Goal: Book appointment/travel/reservation

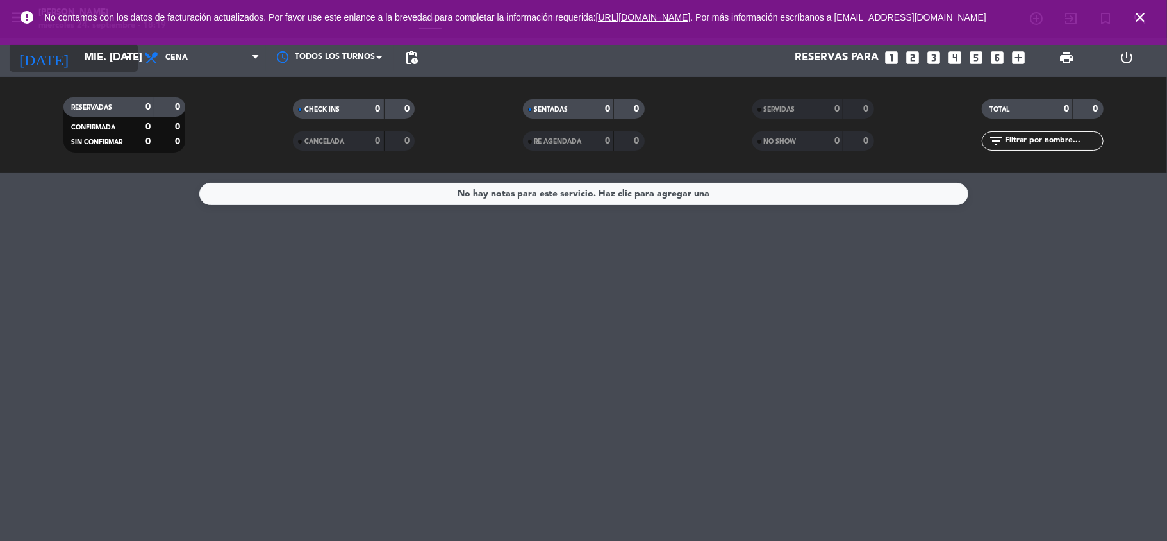
click at [131, 63] on icon "arrow_drop_down" at bounding box center [126, 57] width 15 height 15
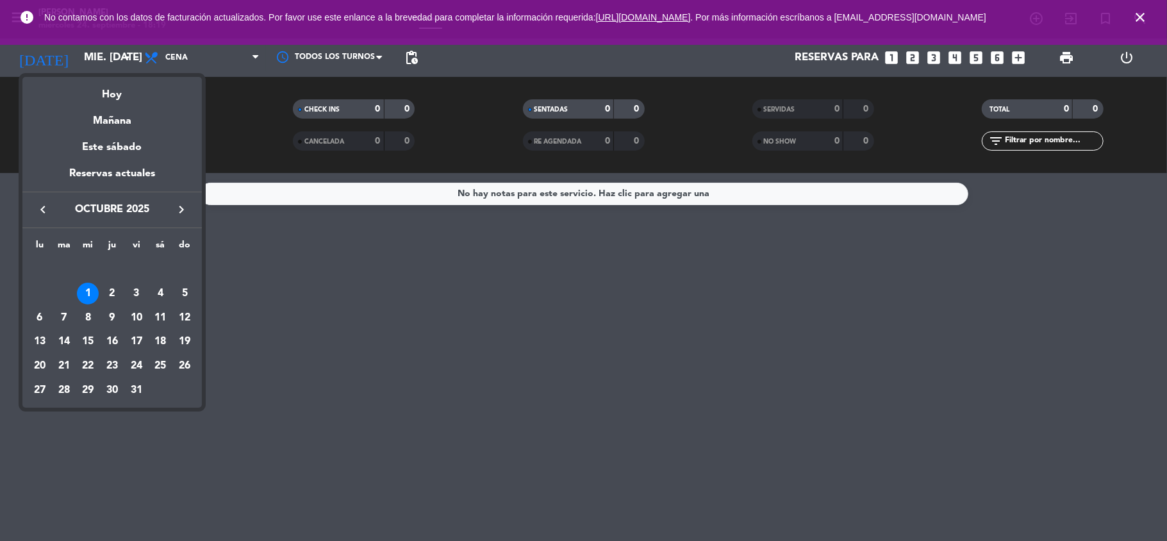
click at [46, 210] on icon "keyboard_arrow_left" at bounding box center [42, 209] width 15 height 15
click at [85, 357] on div "24" at bounding box center [88, 366] width 22 height 22
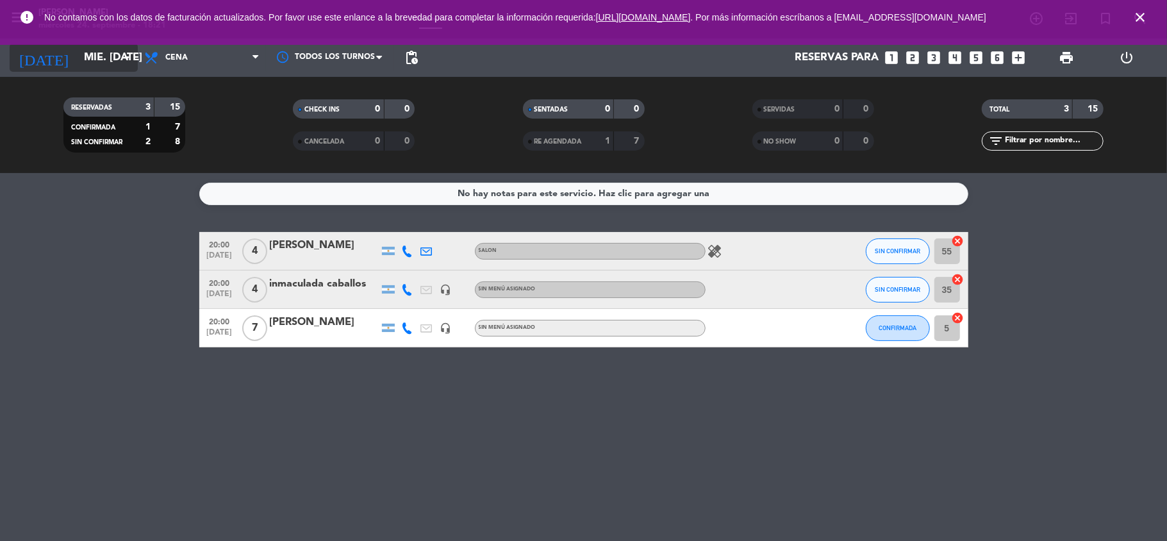
click at [78, 64] on input "mié. [DATE]" at bounding box center [147, 58] width 138 height 25
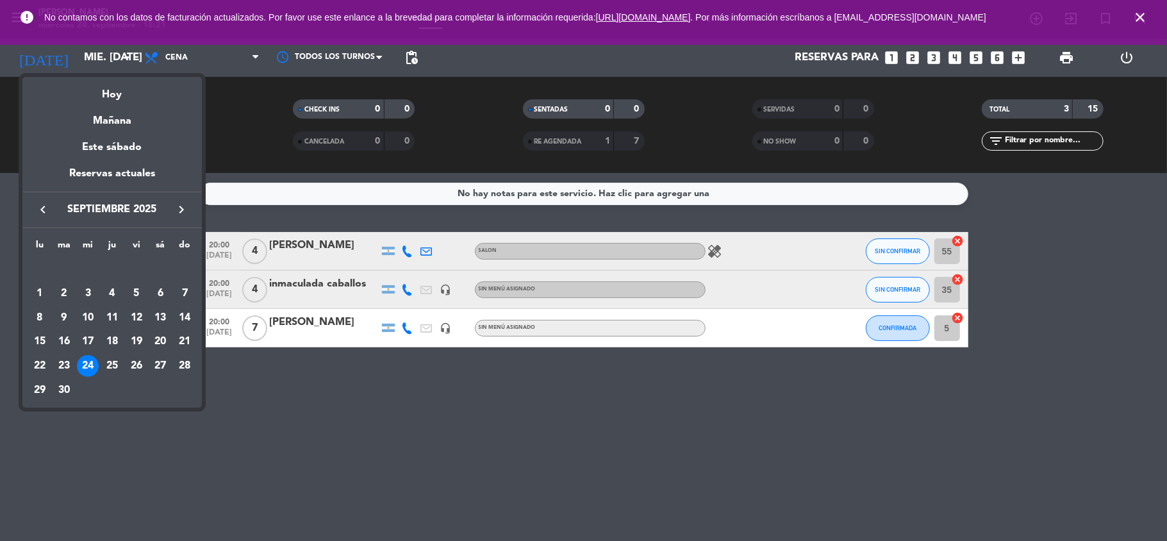
click at [178, 217] on icon "keyboard_arrow_right" at bounding box center [181, 209] width 15 height 15
click at [83, 291] on div "1" at bounding box center [88, 294] width 22 height 22
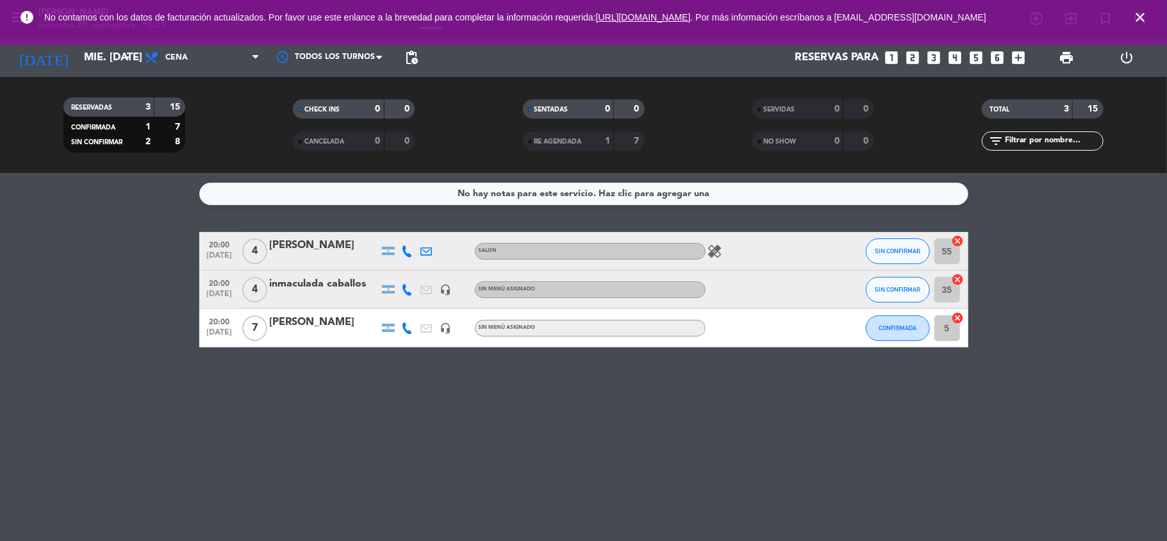
type input "mié. [DATE]"
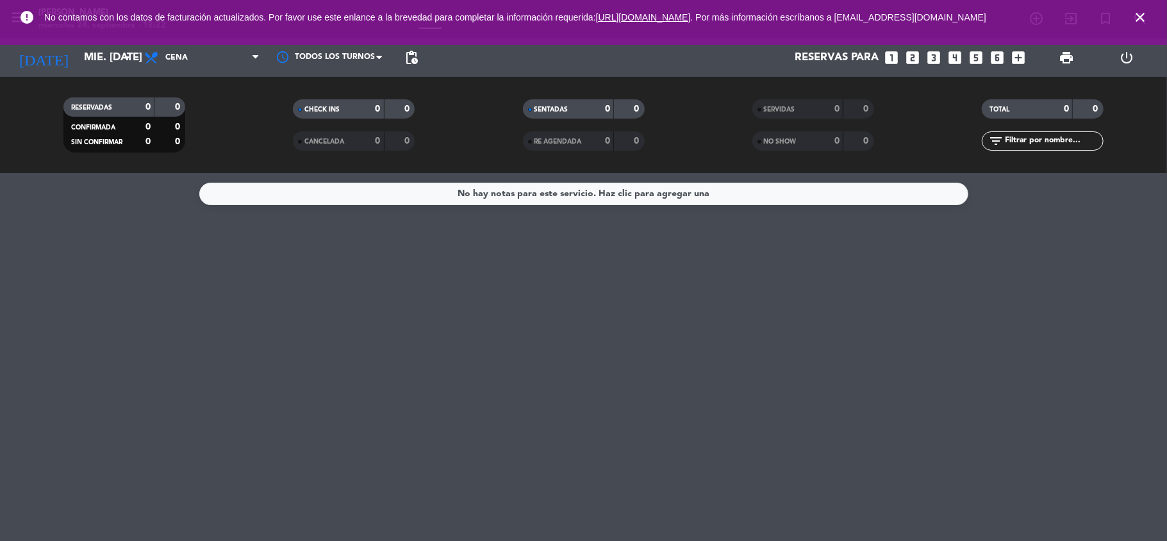
click at [911, 53] on icon "looks_two" at bounding box center [913, 57] width 17 height 17
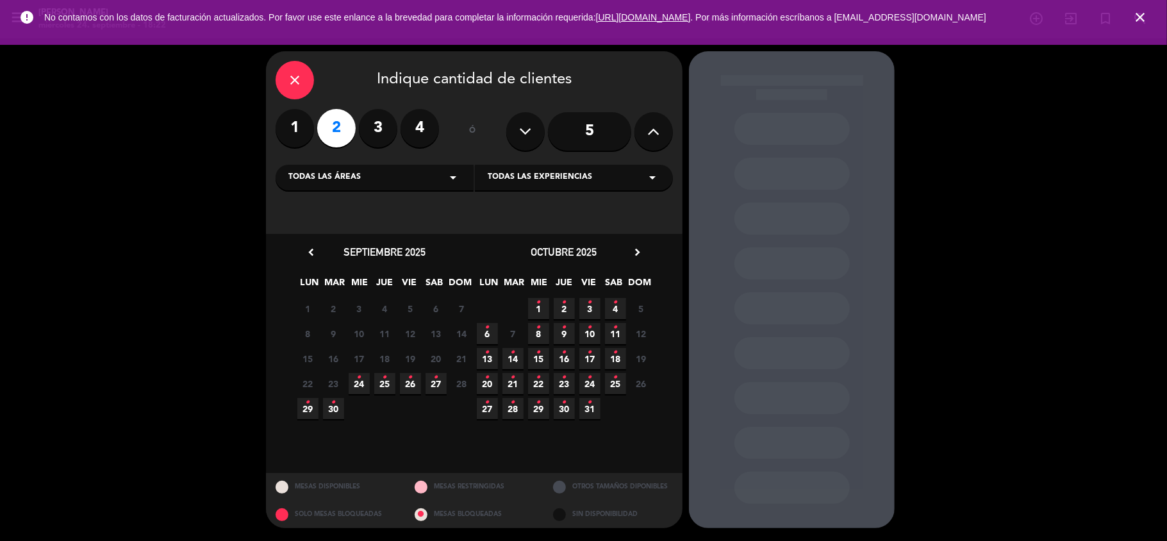
click at [538, 304] on icon "•" at bounding box center [538, 302] width 4 height 21
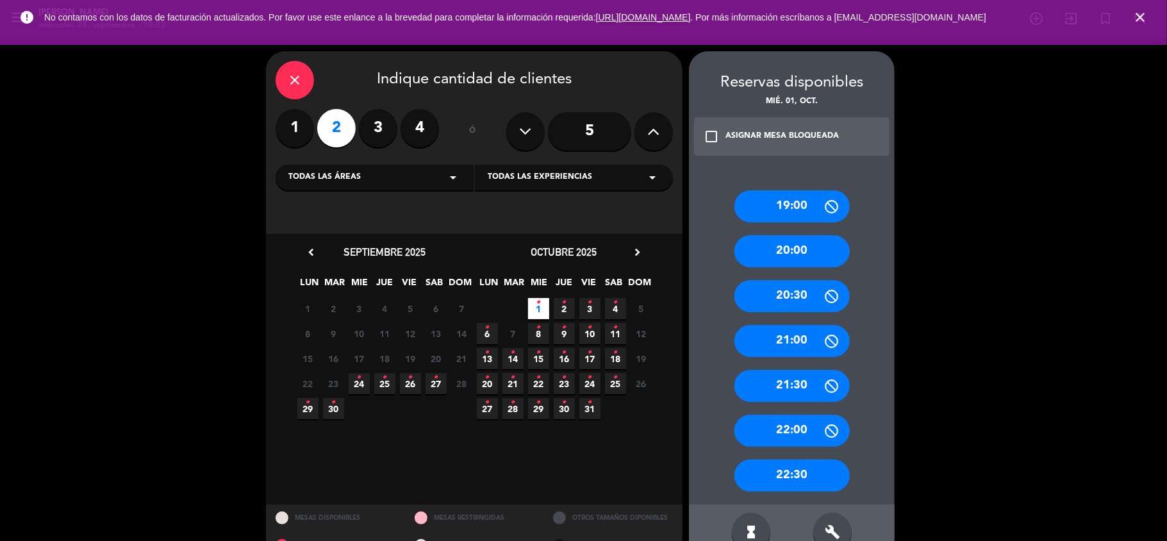
click at [764, 349] on div "21:00" at bounding box center [791, 341] width 115 height 32
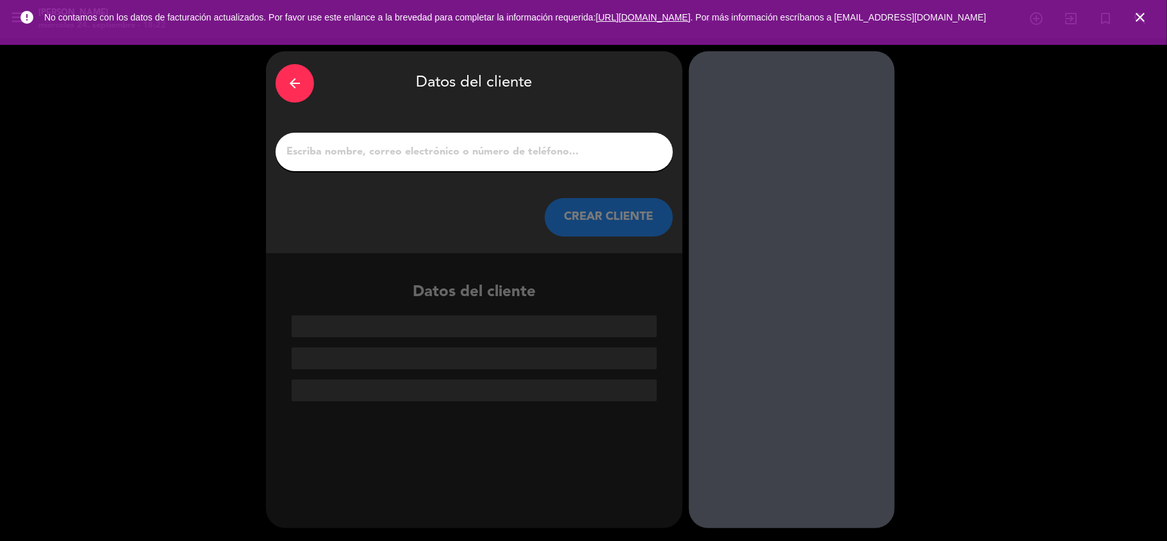
click at [485, 141] on div at bounding box center [474, 152] width 397 height 38
click at [458, 151] on input "1" at bounding box center [474, 152] width 378 height 18
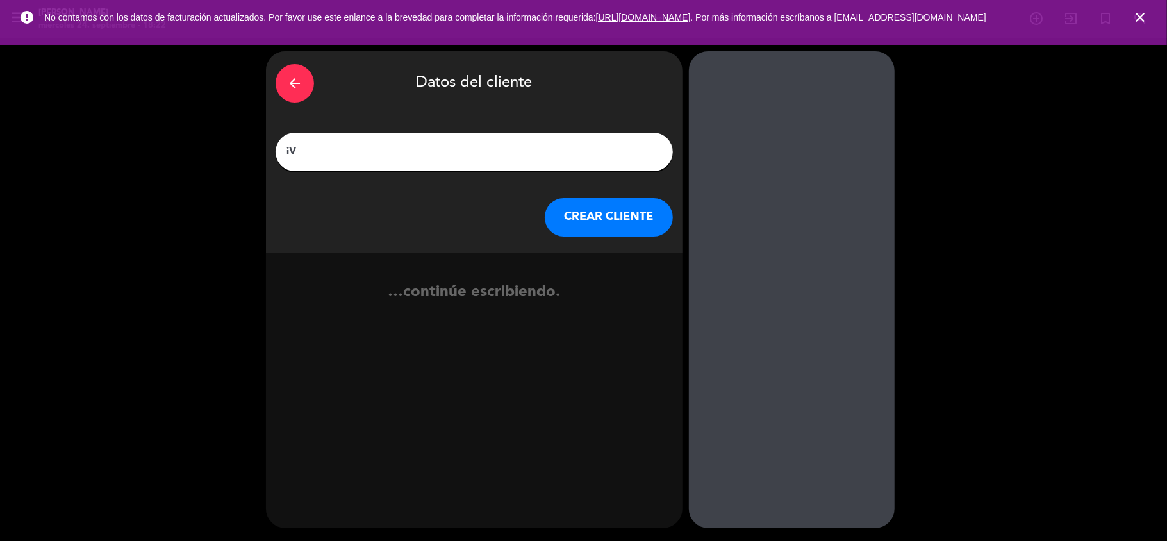
type input "i"
type input "[PERSON_NAME]"
click at [636, 206] on button "CREAR CLIENTE" at bounding box center [609, 217] width 128 height 38
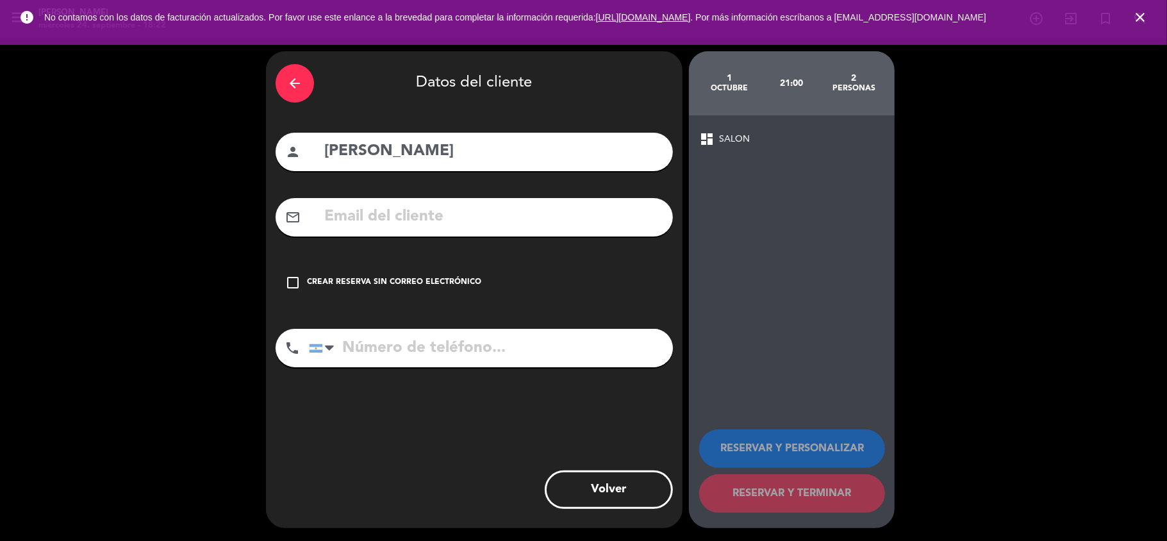
click at [406, 218] on input "text" at bounding box center [493, 217] width 340 height 26
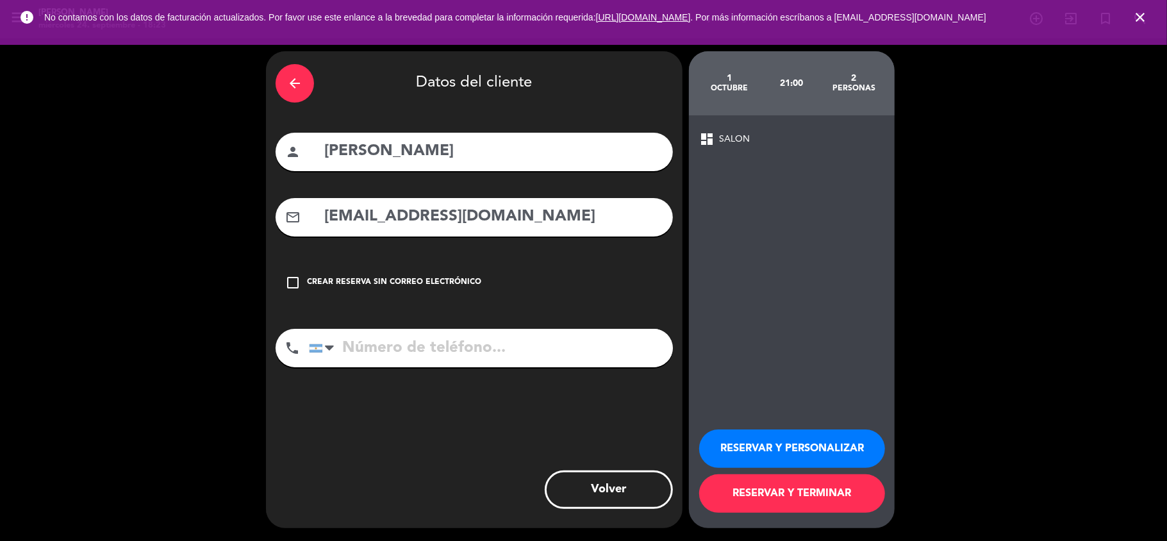
type input "[EMAIL_ADDRESS][DOMAIN_NAME]"
click at [469, 352] on input "tel" at bounding box center [491, 348] width 364 height 38
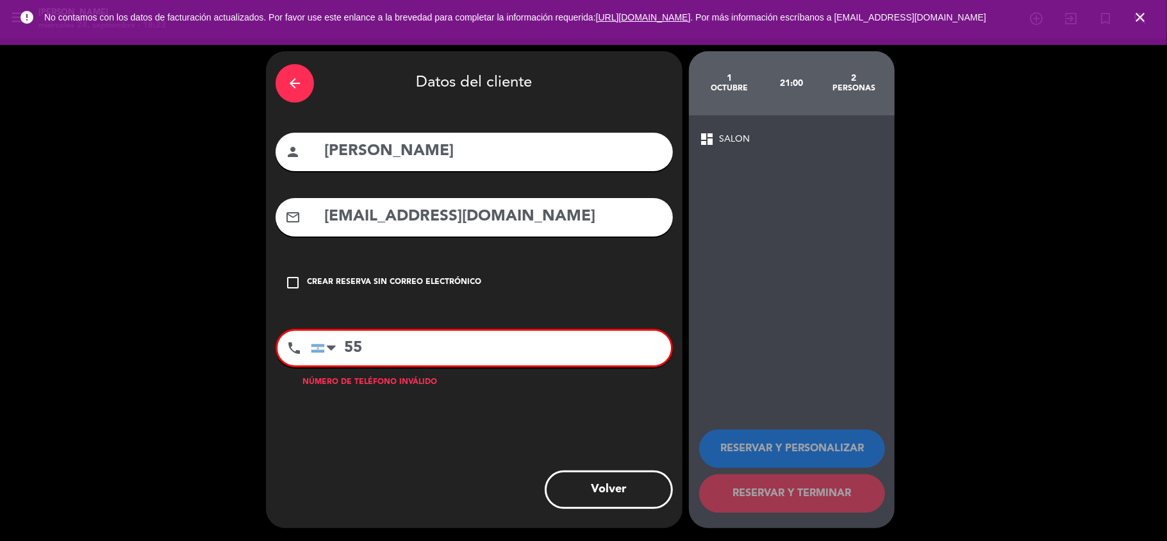
type input "5"
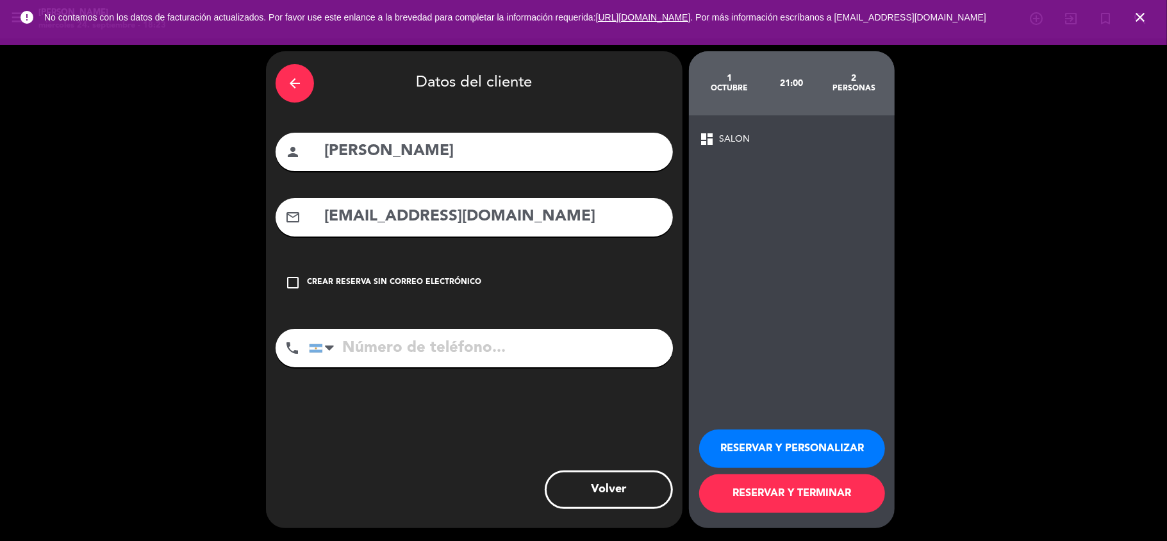
click at [469, 352] on input "tel" at bounding box center [491, 348] width 364 height 38
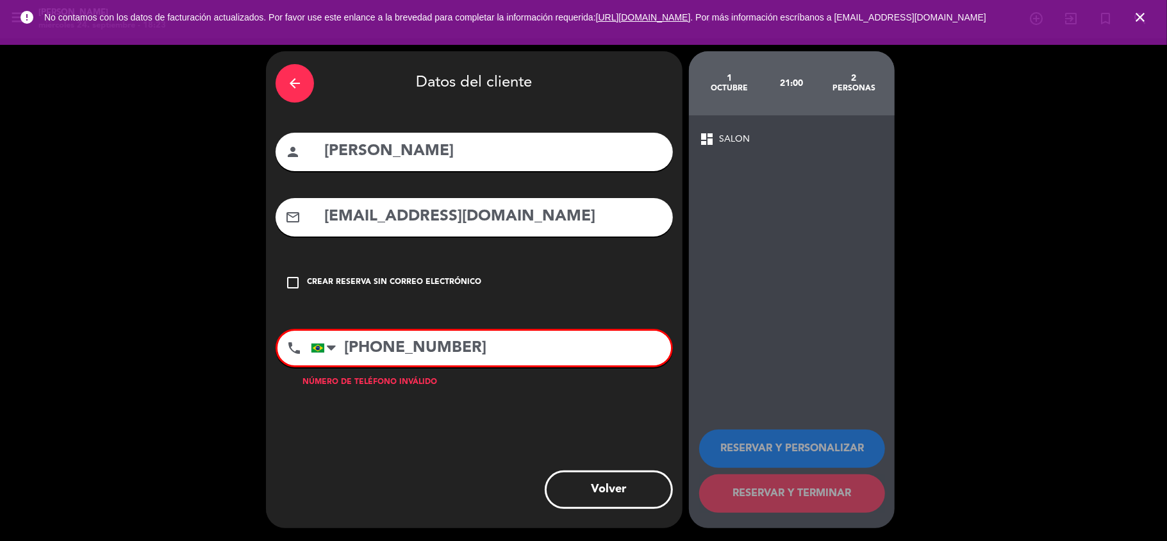
click at [600, 351] on input "[PHONE_NUMBER]" at bounding box center [491, 348] width 360 height 35
click at [391, 347] on input "[PHONE_NUMBER]" at bounding box center [491, 348] width 360 height 35
click at [559, 413] on div "arrow_back Datos del cliente person [PERSON_NAME] mail_outline [EMAIL_ADDRESS][…" at bounding box center [474, 289] width 417 height 477
click at [372, 344] on input "[PHONE_NUMBER]" at bounding box center [491, 348] width 360 height 35
type input "[PHONE_NUMBER]"
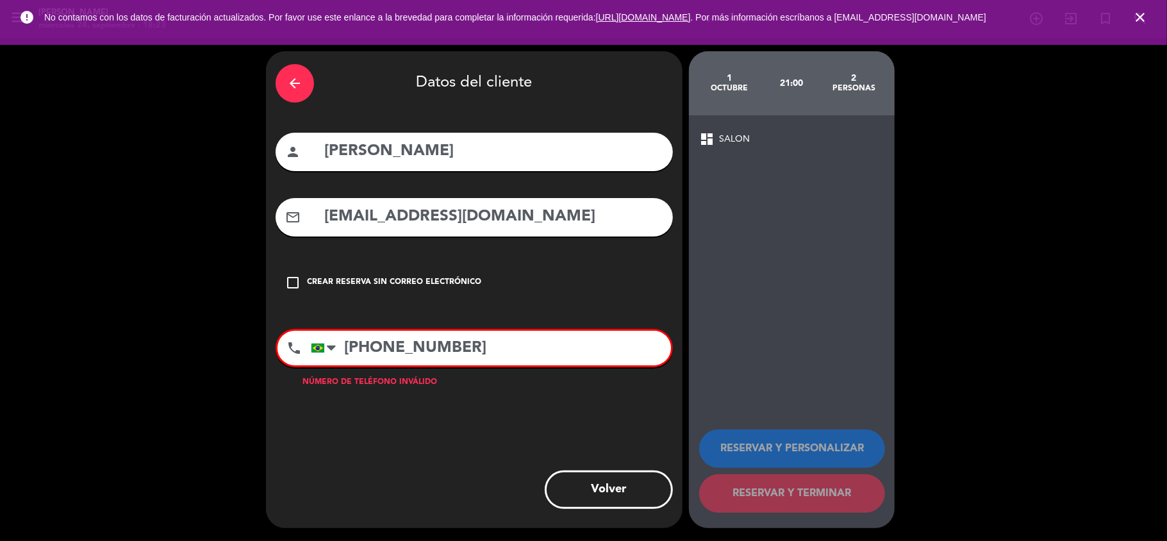
click at [456, 324] on div "arrow_back Datos del cliente person [PERSON_NAME] mail_outline [EMAIL_ADDRESS][…" at bounding box center [474, 289] width 417 height 477
click at [456, 352] on input "[PHONE_NUMBER]" at bounding box center [491, 348] width 360 height 35
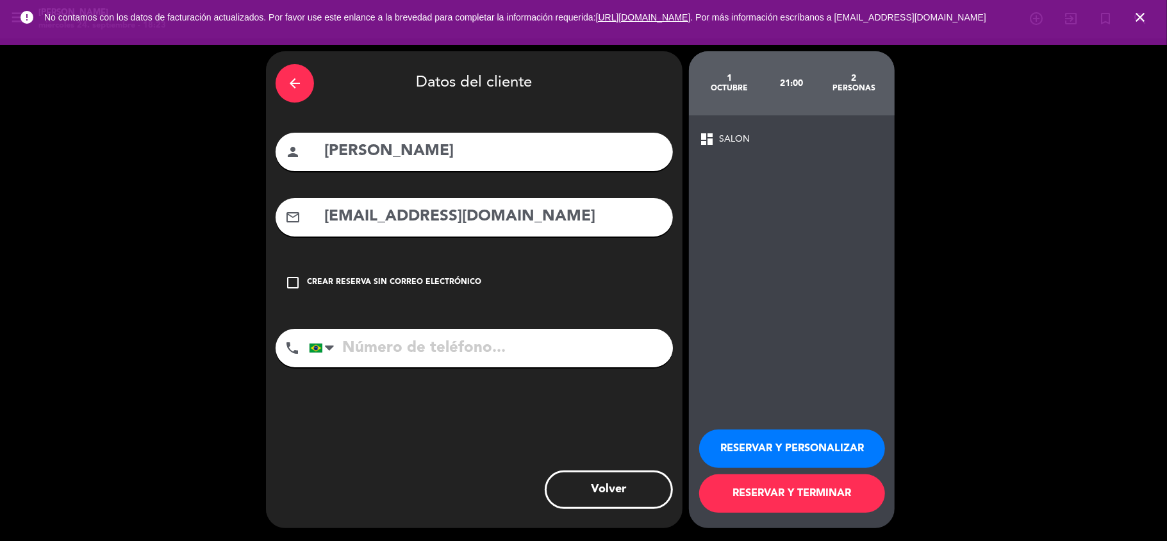
click at [824, 487] on button "RESERVAR Y TERMINAR" at bounding box center [792, 493] width 186 height 38
